Goal: Task Accomplishment & Management: Manage account settings

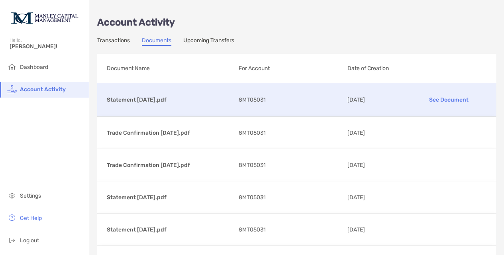
click at [440, 97] on p "See Document" at bounding box center [449, 100] width 76 height 14
click at [42, 90] on span "Account Activity" at bounding box center [43, 89] width 46 height 7
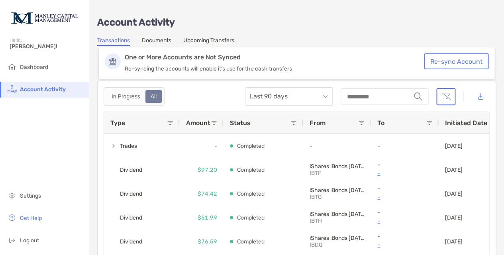
click at [449, 58] on button "Re-sync Account" at bounding box center [456, 61] width 65 height 16
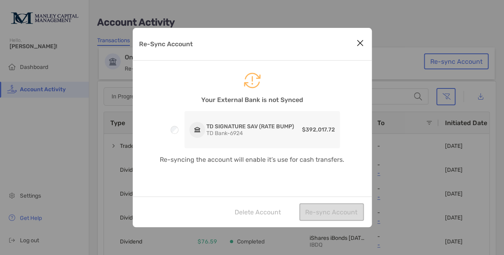
click at [324, 212] on div "Delete Account Re-sync Account" at bounding box center [252, 211] width 239 height 31
click at [252, 79] on icon "Re-Sync Account" at bounding box center [252, 80] width 239 height 16
click at [359, 41] on icon "Close modal" at bounding box center [360, 43] width 7 height 10
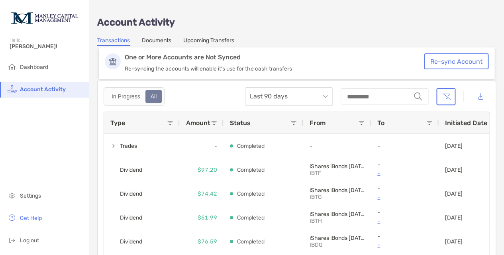
click at [445, 60] on button "Re-sync Account" at bounding box center [456, 61] width 65 height 16
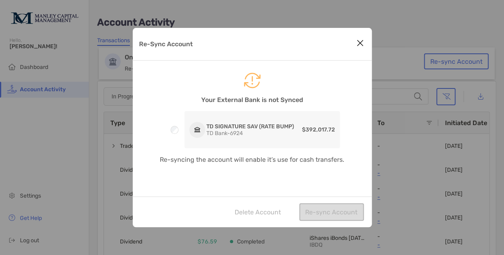
click at [249, 80] on icon "Re-Sync Account" at bounding box center [252, 80] width 239 height 16
click at [232, 130] on p "TD Bank - 6924" at bounding box center [250, 133] width 88 height 7
click at [320, 210] on div "Delete Account Re-sync Account" at bounding box center [252, 211] width 239 height 31
click at [358, 43] on icon "Close modal" at bounding box center [360, 43] width 7 height 10
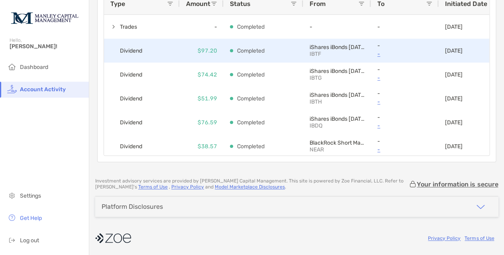
scroll to position [119, 0]
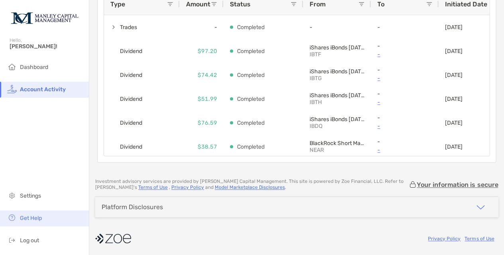
click at [34, 219] on span "Get Help" at bounding box center [31, 218] width 22 height 7
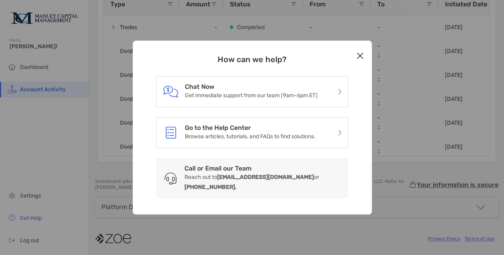
click at [360, 57] on icon "Close modal" at bounding box center [360, 56] width 7 height 10
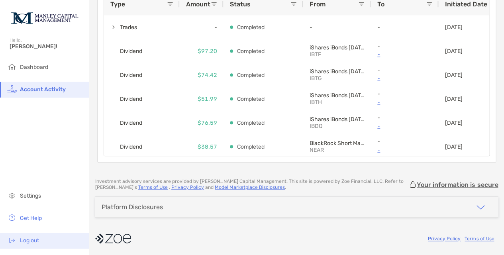
click at [51, 240] on li "Log out" at bounding box center [44, 241] width 89 height 16
